Goal: Information Seeking & Learning: Learn about a topic

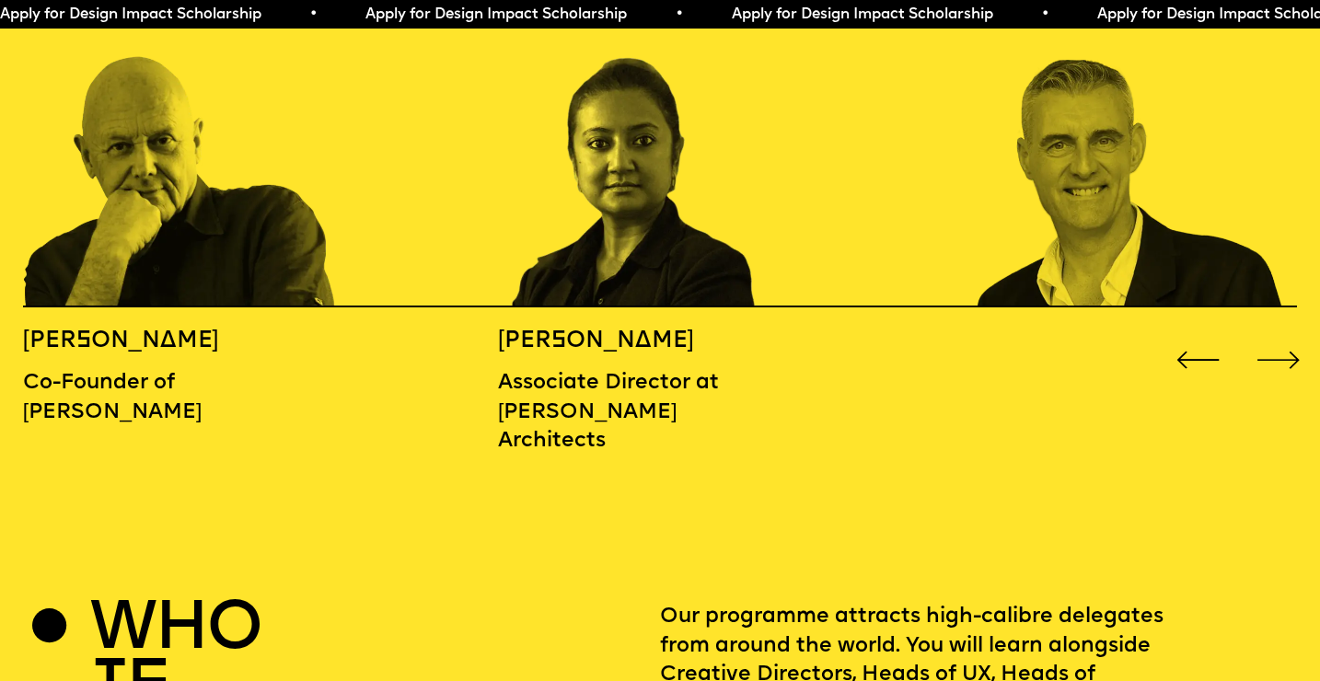
scroll to position [2112, 0]
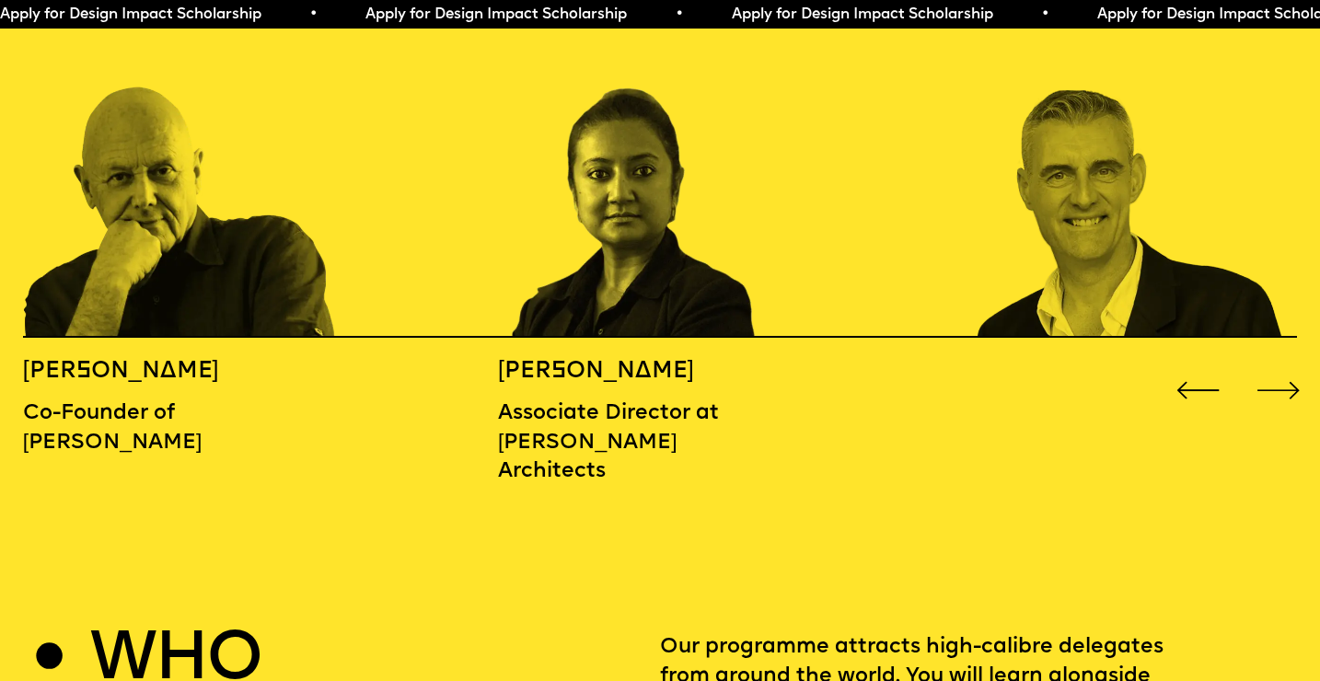
click at [1274, 364] on div "Next slide" at bounding box center [1278, 390] width 52 height 52
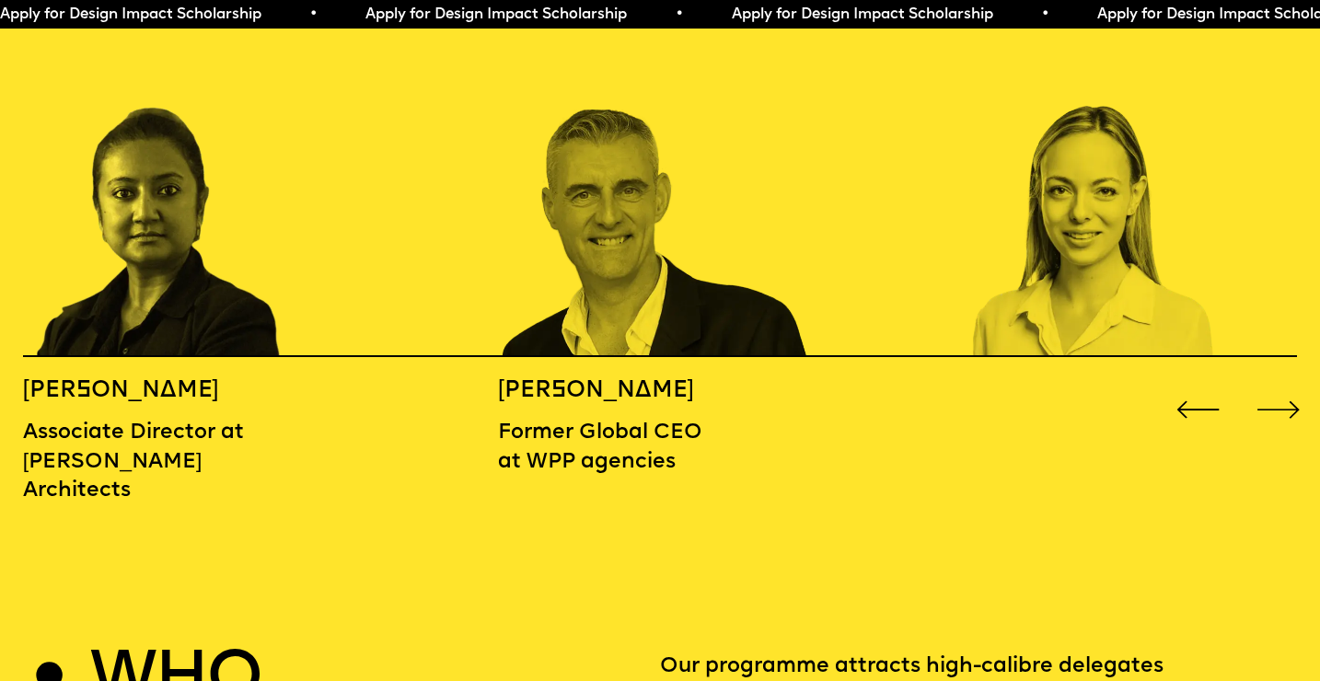
scroll to position [2049, 0]
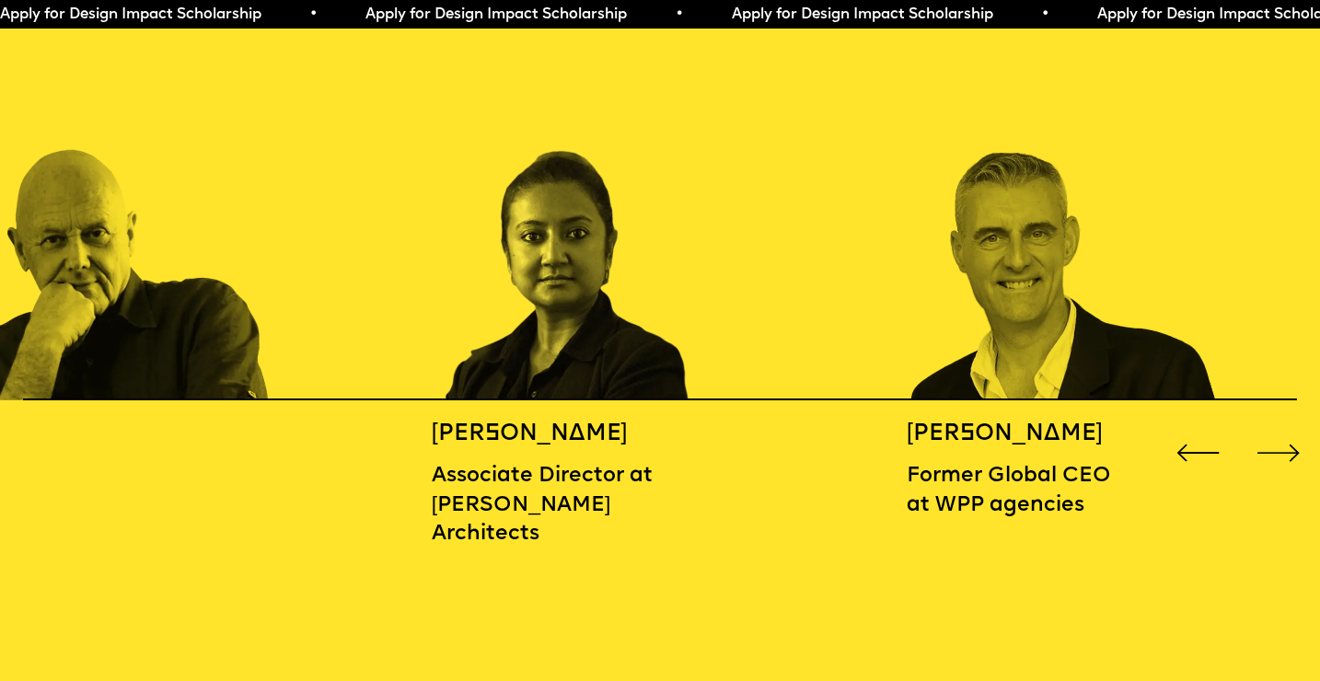
click at [1084, 309] on img "3 / 16" at bounding box center [1065, 215] width 317 height 370
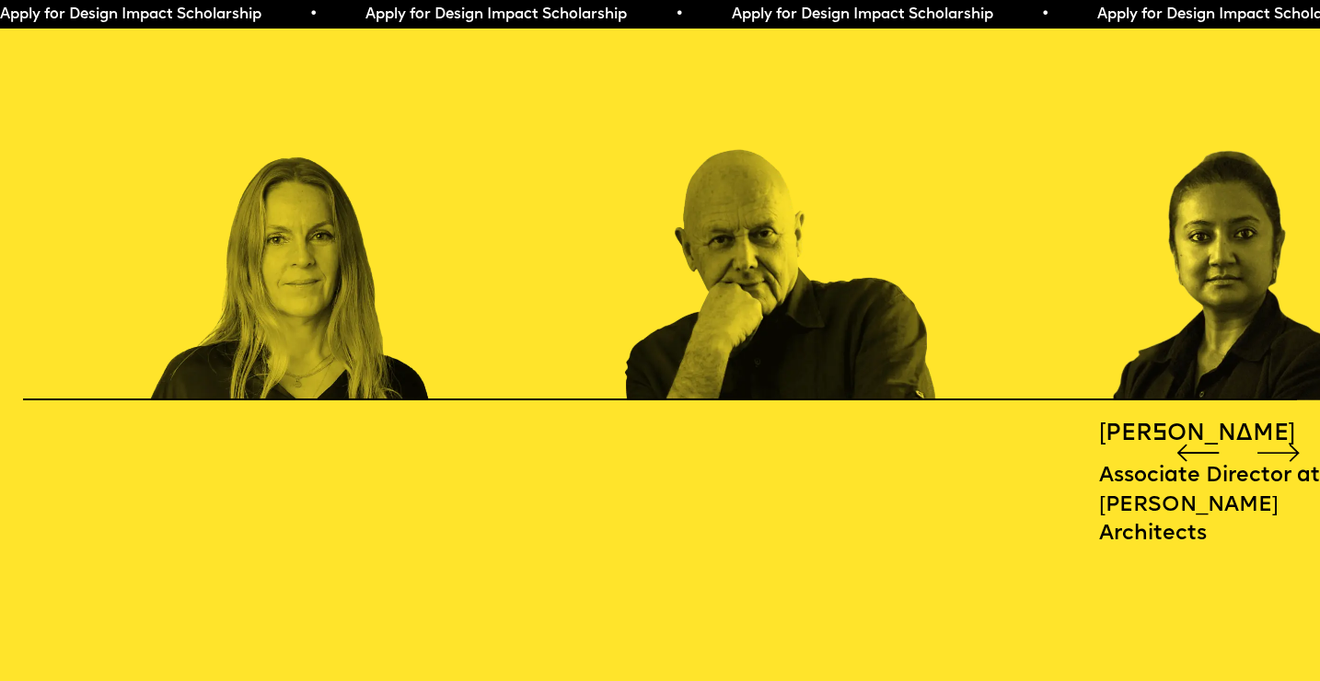
click at [920, 215] on img "1 / 16" at bounding box center [782, 215] width 317 height 370
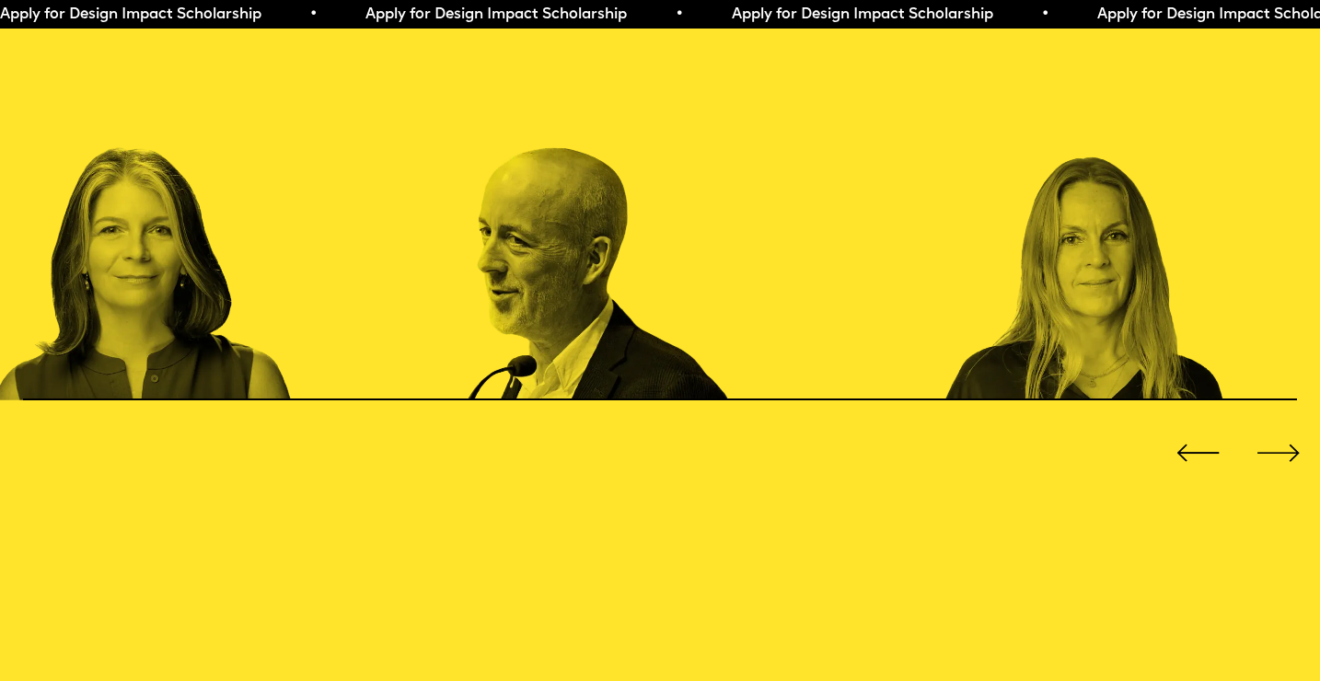
click at [1024, 225] on img "16 / 16" at bounding box center [1102, 215] width 317 height 370
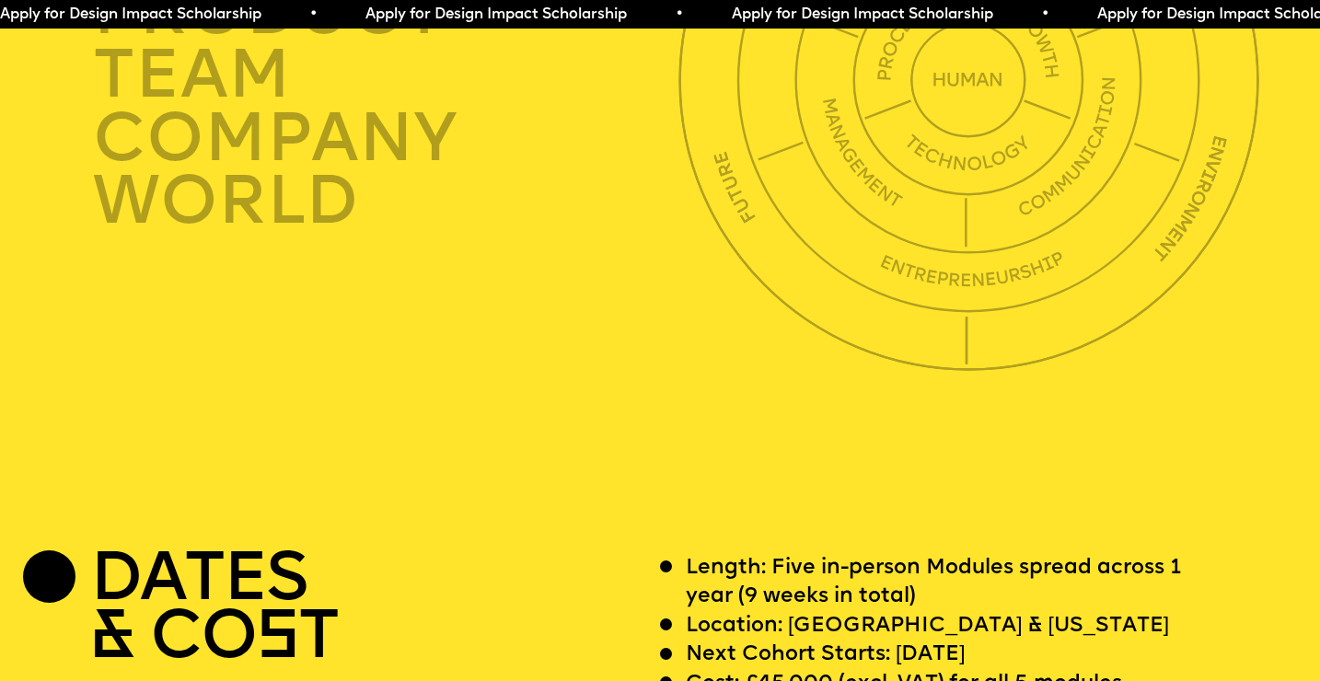
scroll to position [5015, 0]
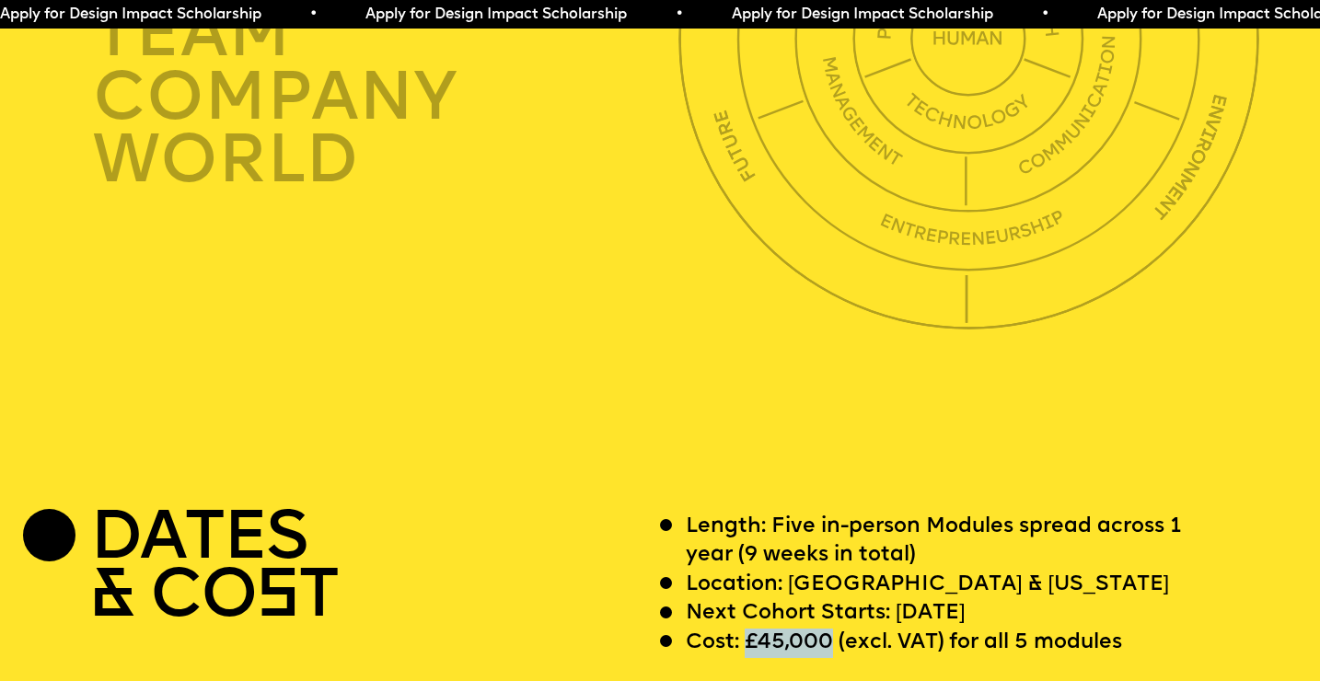
drag, startPoint x: 750, startPoint y: 588, endPoint x: 828, endPoint y: 581, distance: 77.7
click at [828, 629] on p "Cost: £45,000 (excl. VAT) for all 5 modules" at bounding box center [904, 643] width 436 height 29
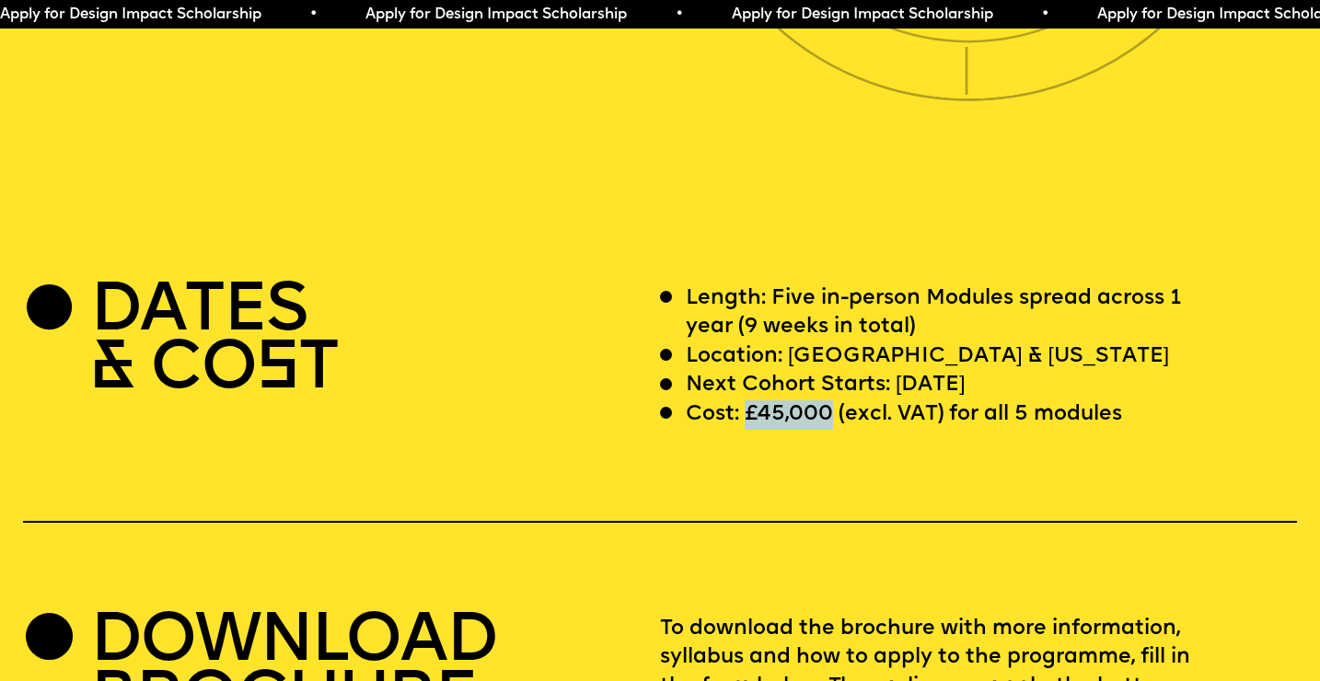
scroll to position [5235, 0]
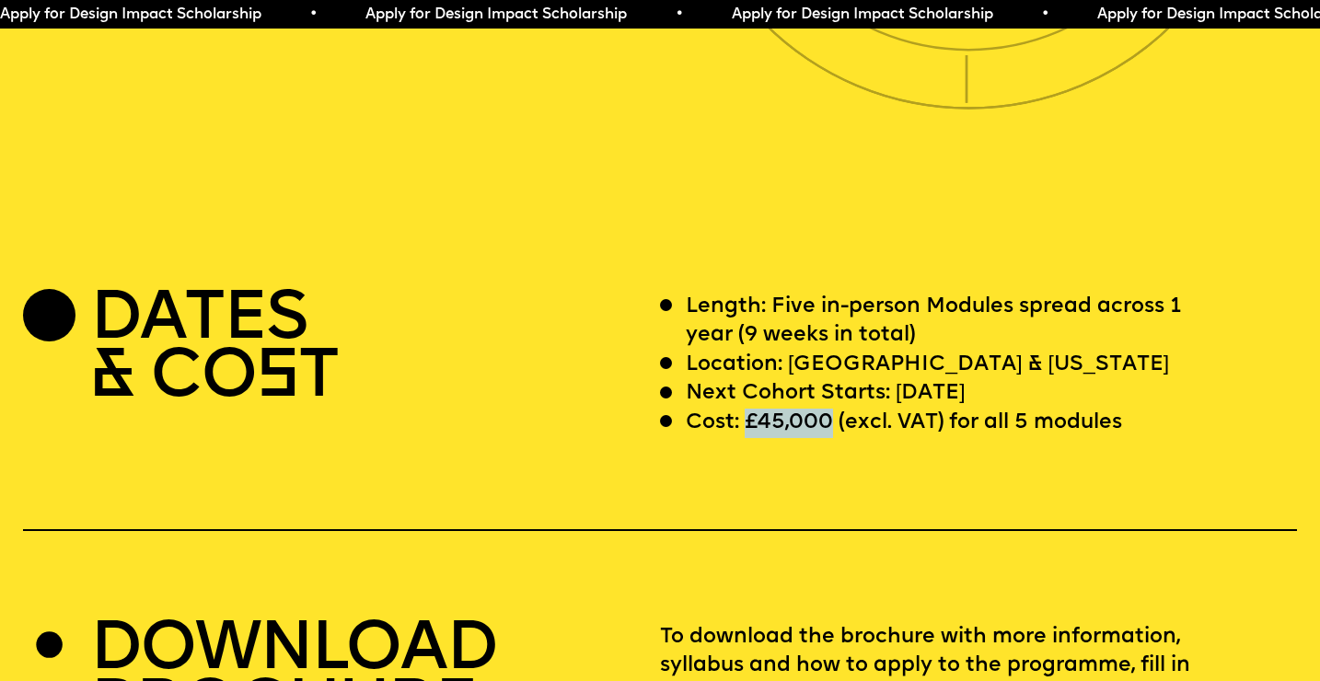
click at [730, 293] on p "Length: Five in-person Modules spread across 1 year (9 weeks in total)" at bounding box center [952, 322] width 532 height 58
click at [751, 293] on p "Length: Five in-person Modules spread across 1 year (9 weeks in total)" at bounding box center [952, 322] width 532 height 58
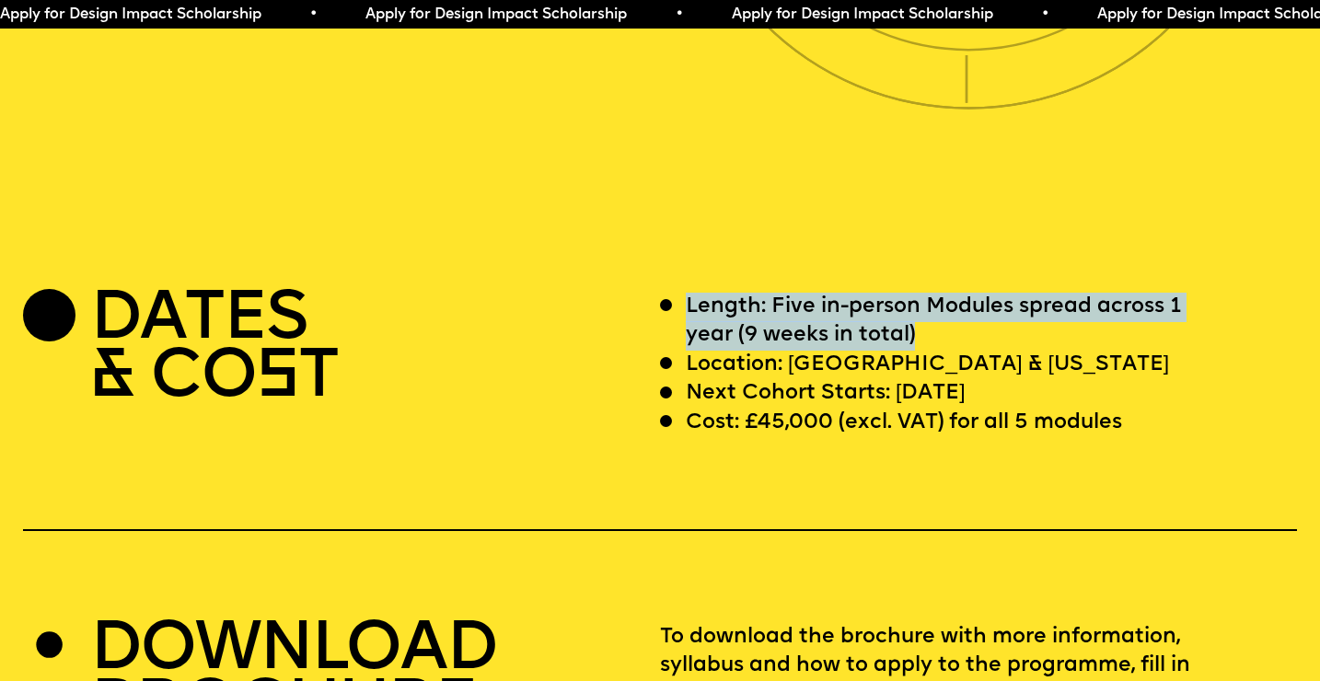
click at [751, 293] on p "Length: Five in-person Modules spread across 1 year (9 weeks in total)" at bounding box center [952, 322] width 532 height 58
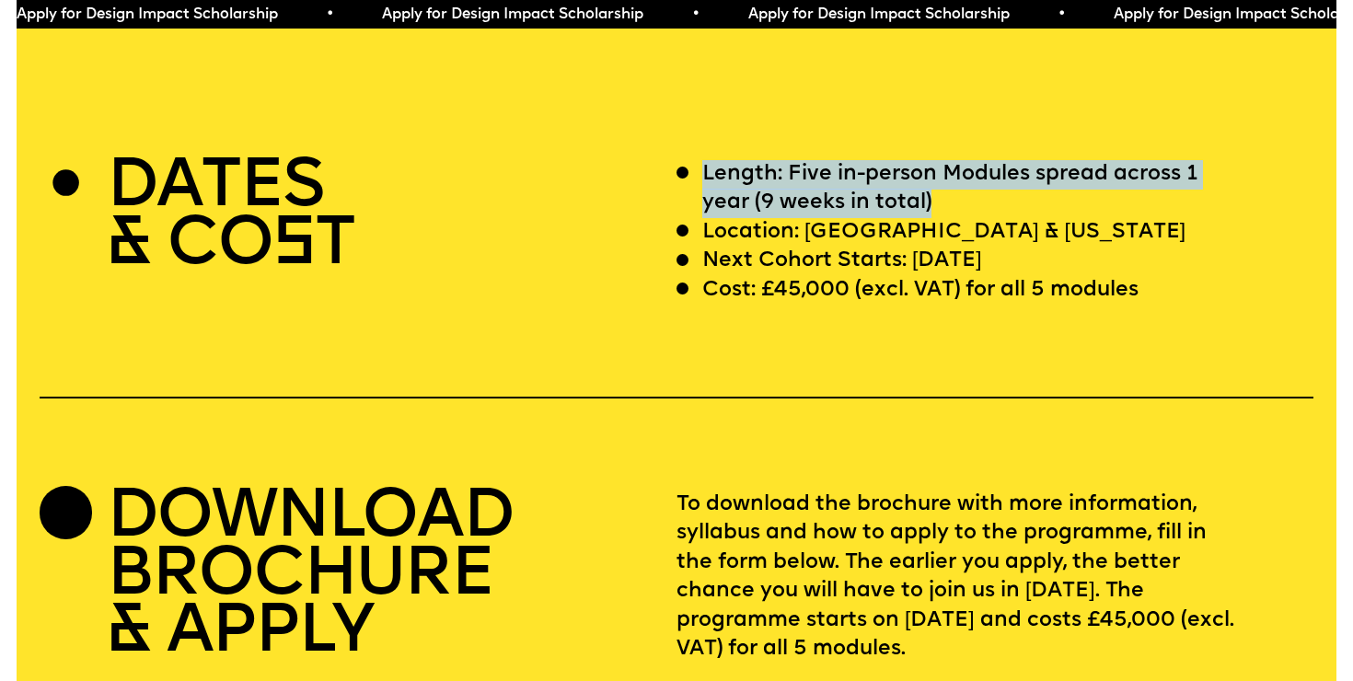
scroll to position [5367, 0]
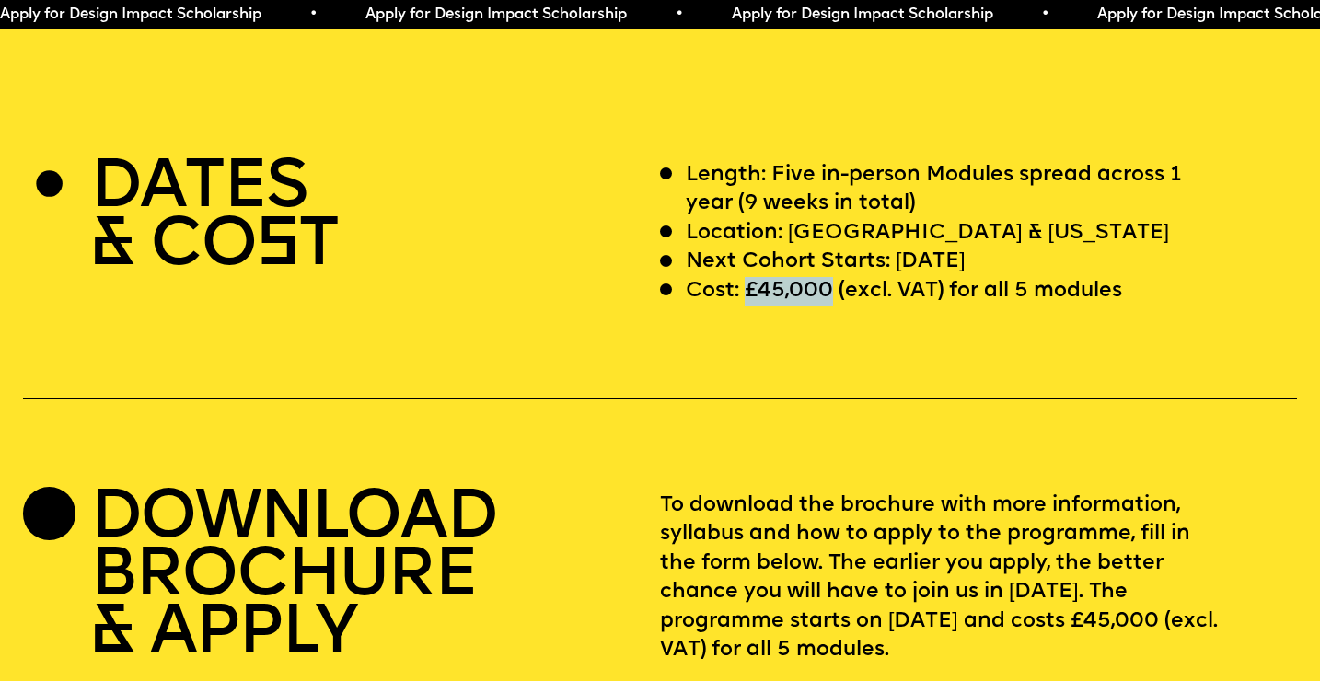
drag, startPoint x: 743, startPoint y: 232, endPoint x: 829, endPoint y: 230, distance: 86.6
click at [829, 277] on p "Cost: £45,000 (excl. VAT) for all 5 modules" at bounding box center [904, 291] width 436 height 29
